Goal: Task Accomplishment & Management: Manage account settings

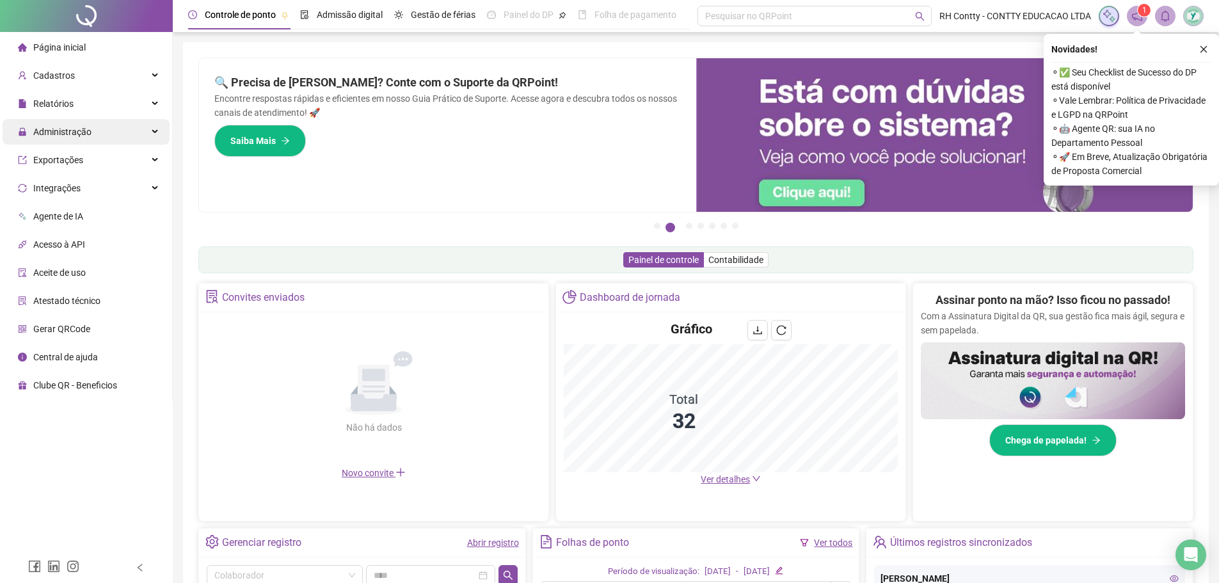
click at [95, 135] on div "Administração" at bounding box center [86, 132] width 167 height 26
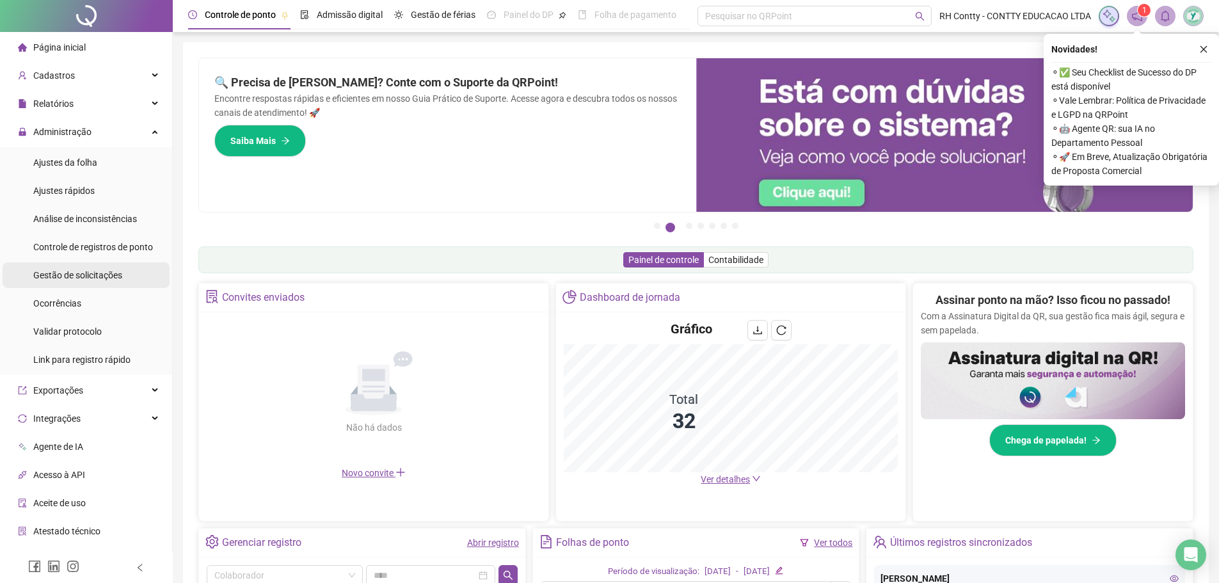
click at [99, 267] on div "Gestão de solicitações" at bounding box center [77, 275] width 89 height 26
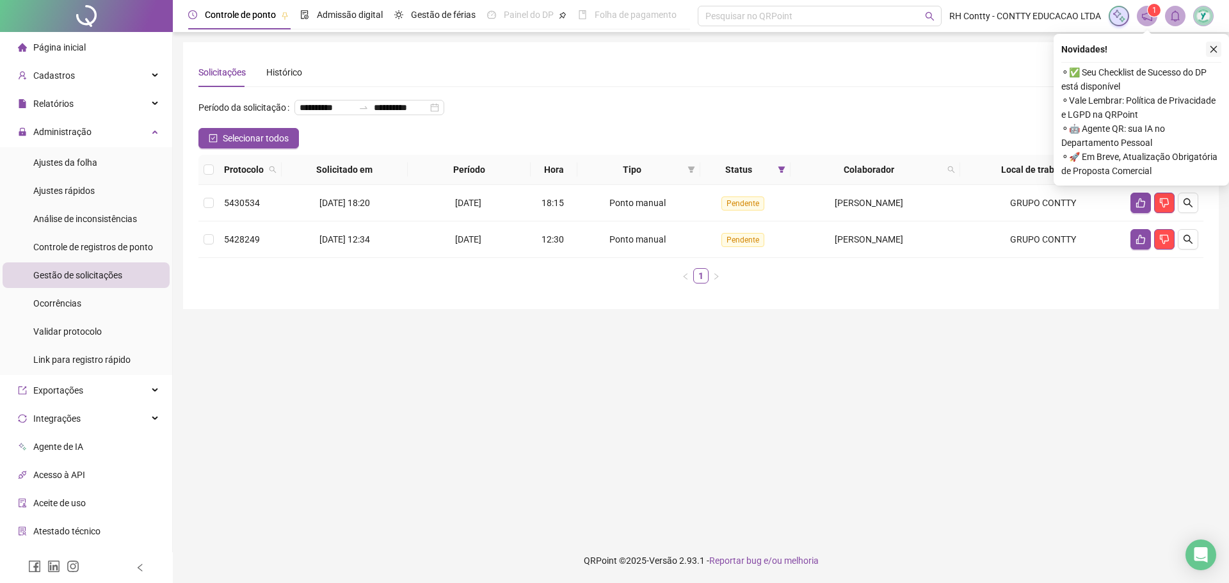
click at [1215, 47] on icon "close" at bounding box center [1213, 49] width 7 height 7
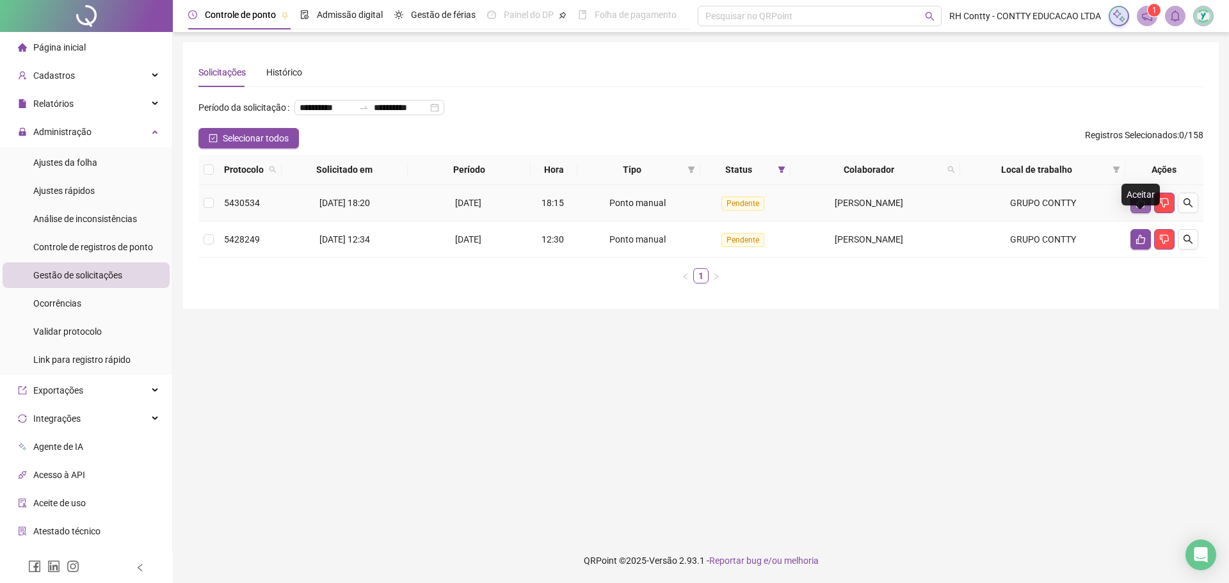
click at [1139, 208] on icon "like" at bounding box center [1140, 203] width 9 height 10
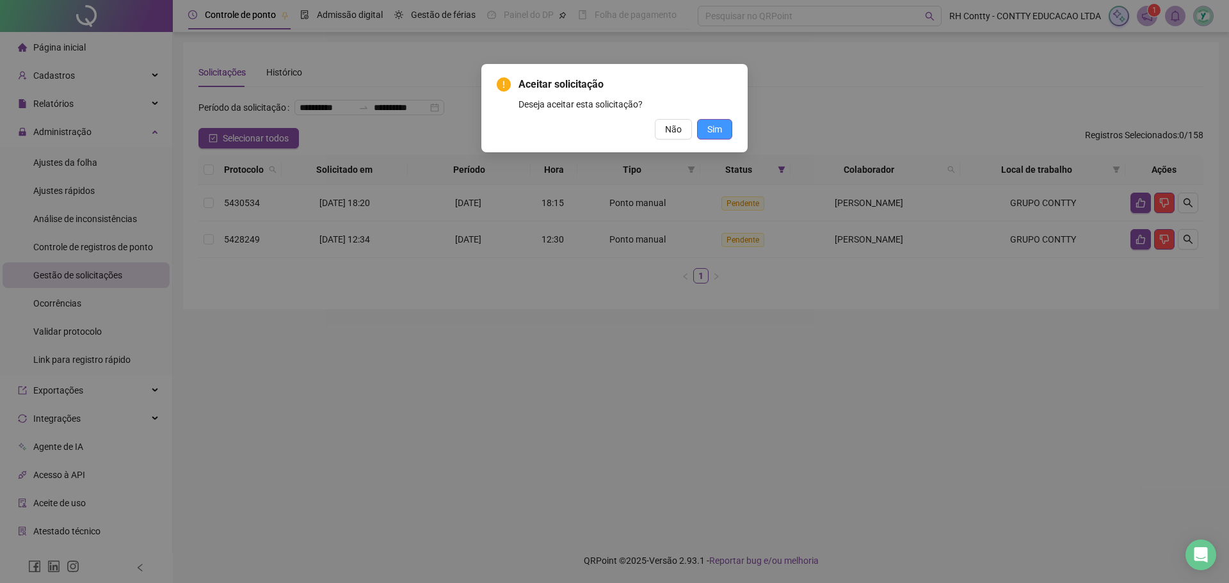
click at [727, 125] on button "Sim" at bounding box center [714, 129] width 35 height 20
click at [720, 129] on span "Sim" at bounding box center [714, 129] width 15 height 14
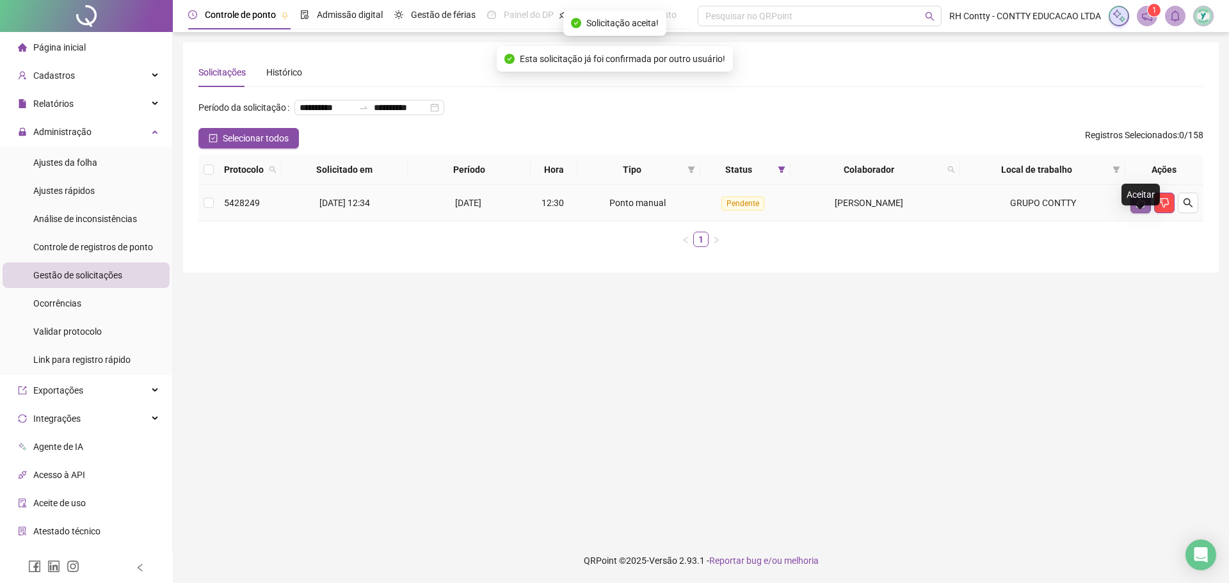
click at [1140, 208] on icon "like" at bounding box center [1140, 203] width 9 height 10
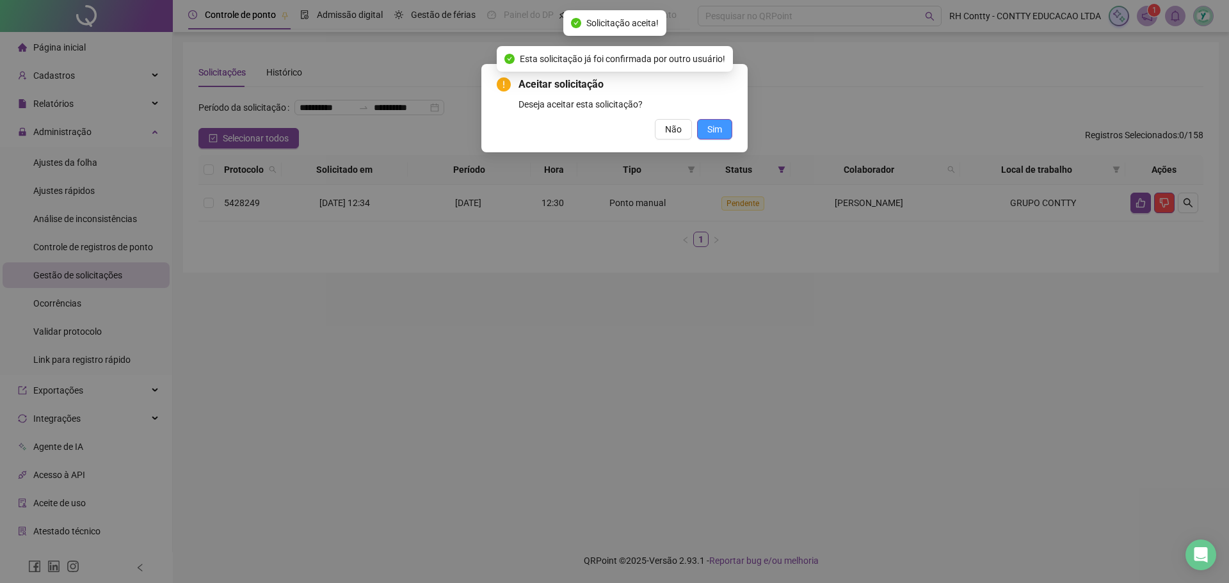
click at [720, 129] on span "Sim" at bounding box center [714, 129] width 15 height 14
